Goal: Information Seeking & Learning: Find contact information

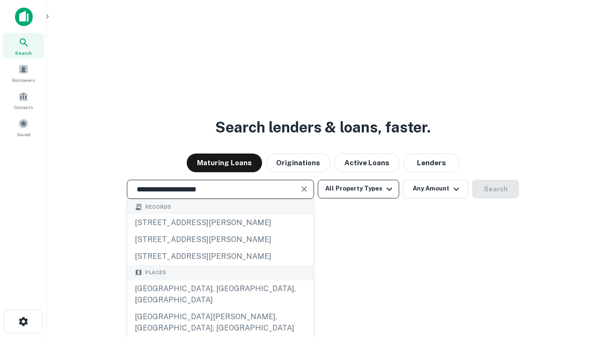
click at [220, 308] on div "Santa Monica, CA, USA" at bounding box center [220, 294] width 186 height 28
click at [358, 188] on button "All Property Types" at bounding box center [358, 189] width 81 height 19
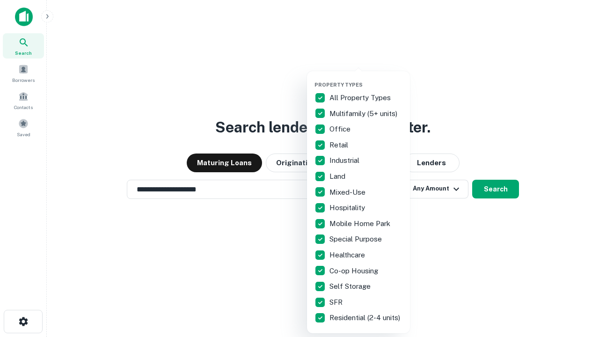
type input "**********"
click at [366, 79] on button "button" at bounding box center [365, 79] width 103 height 0
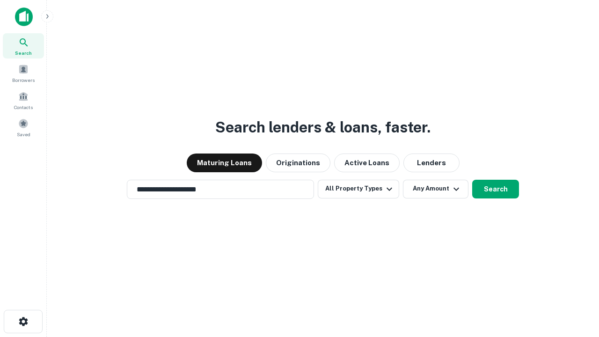
scroll to position [14, 0]
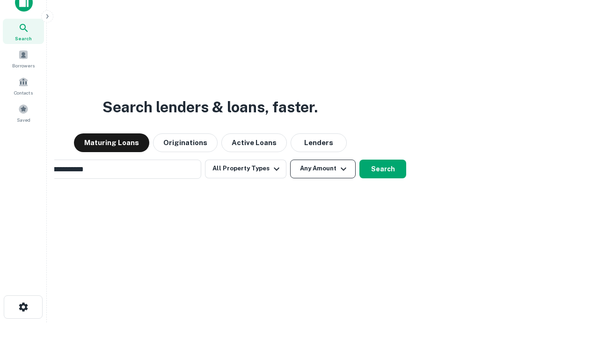
click at [290, 159] on button "Any Amount" at bounding box center [322, 168] width 65 height 19
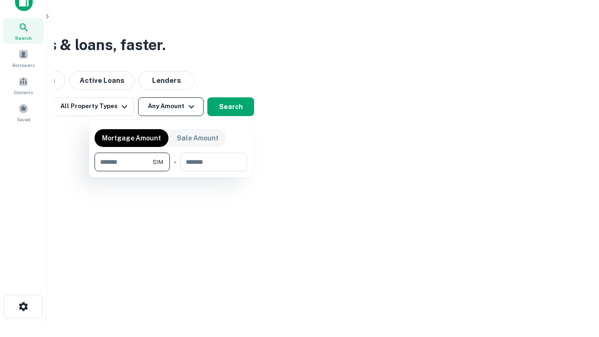
type input "*******"
click at [171, 171] on button "button" at bounding box center [170, 171] width 152 height 0
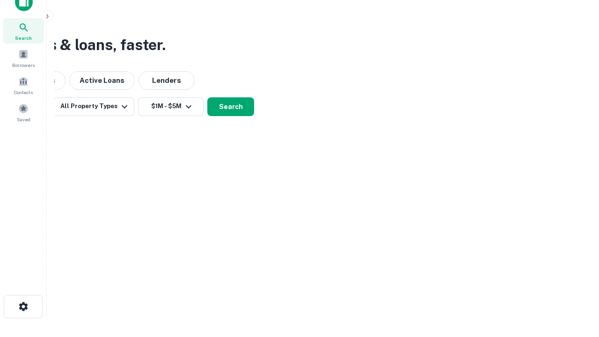
scroll to position [14, 0]
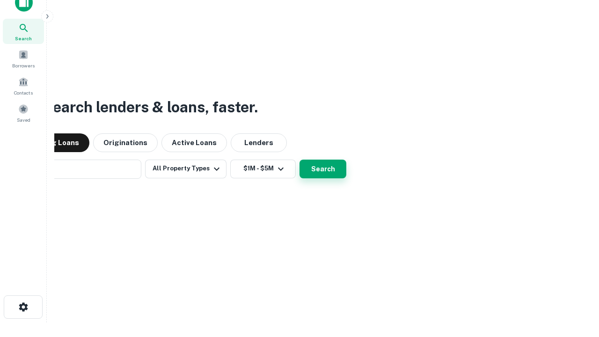
click at [299, 159] on button "Search" at bounding box center [322, 168] width 47 height 19
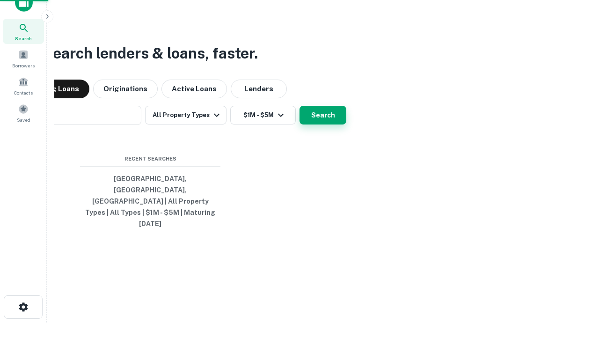
scroll to position [15, 0]
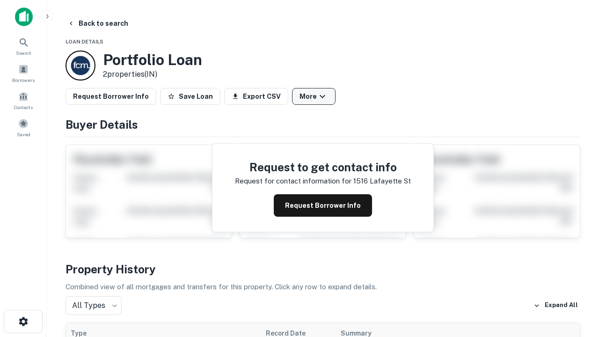
click at [313, 96] on button "More" at bounding box center [313, 96] width 43 height 17
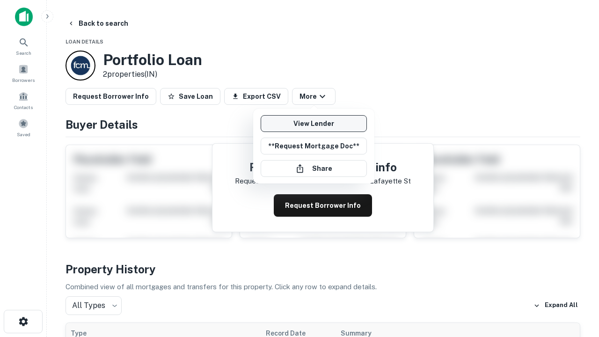
click at [313, 123] on link "View Lender" at bounding box center [313, 123] width 106 height 17
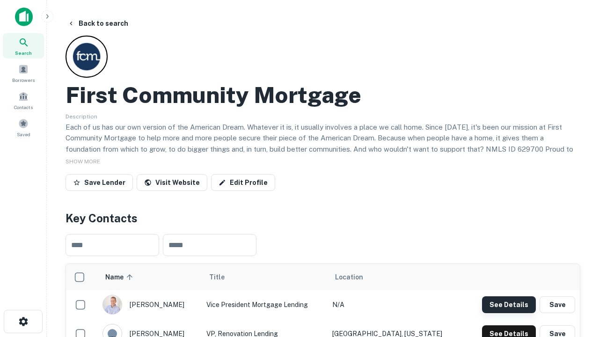
click at [508, 304] on button "See Details" at bounding box center [509, 304] width 54 height 17
click at [23, 321] on icon "button" at bounding box center [23, 321] width 11 height 11
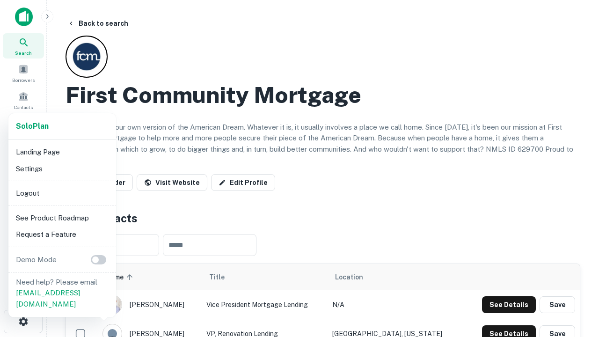
click at [62, 193] on li "Logout" at bounding box center [62, 193] width 100 height 17
